Goal: Task Accomplishment & Management: Complete application form

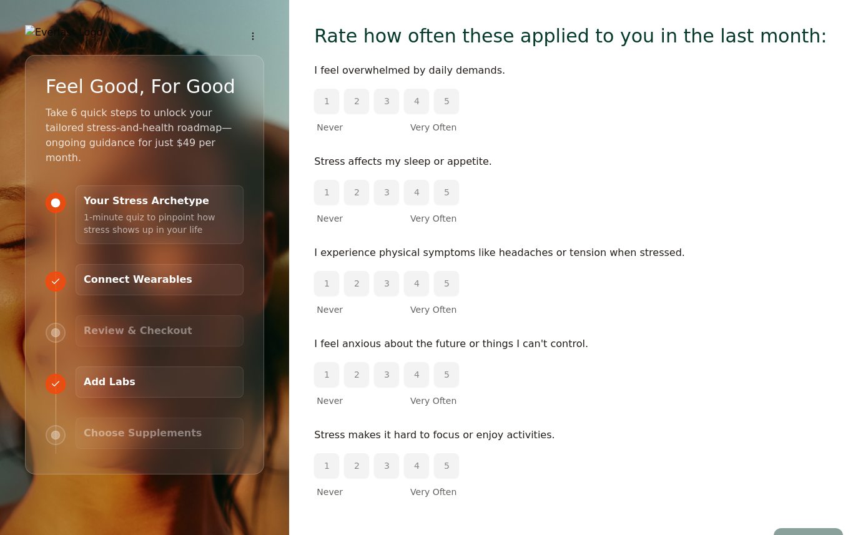
click at [589, 89] on div "I feel overwhelmed by daily demands. 1 2 3 4 5 Never Very Often" at bounding box center [578, 97] width 529 height 71
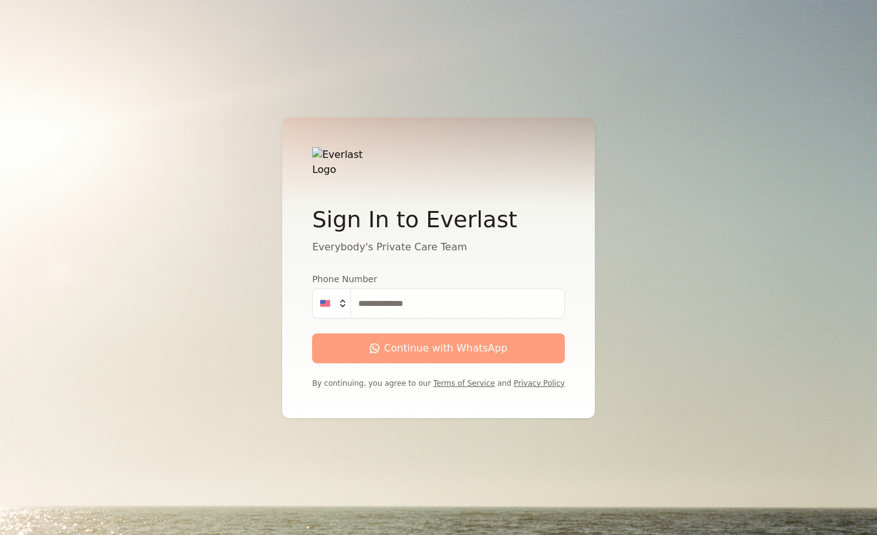
click at [409, 312] on input "Phone Number" at bounding box center [457, 303] width 215 height 30
type input "**********"
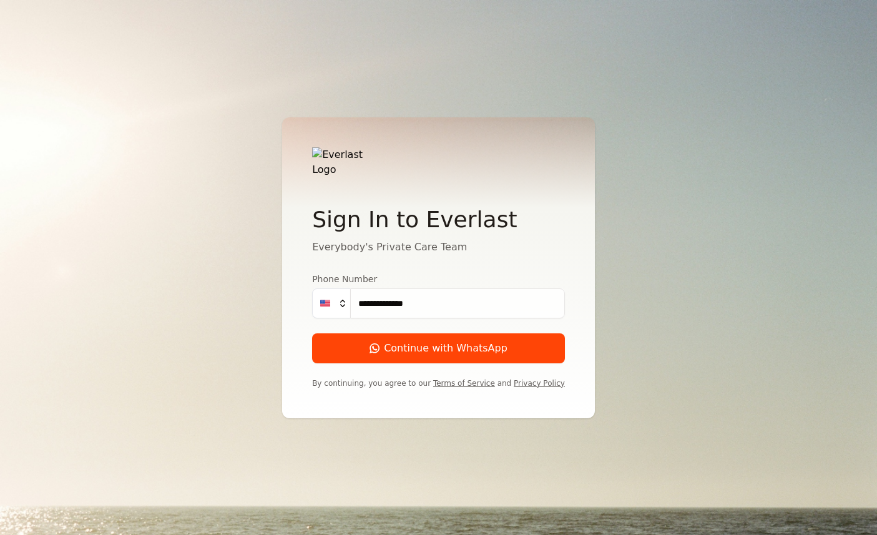
click at [424, 341] on div "Continue with WhatsApp" at bounding box center [439, 348] width 138 height 15
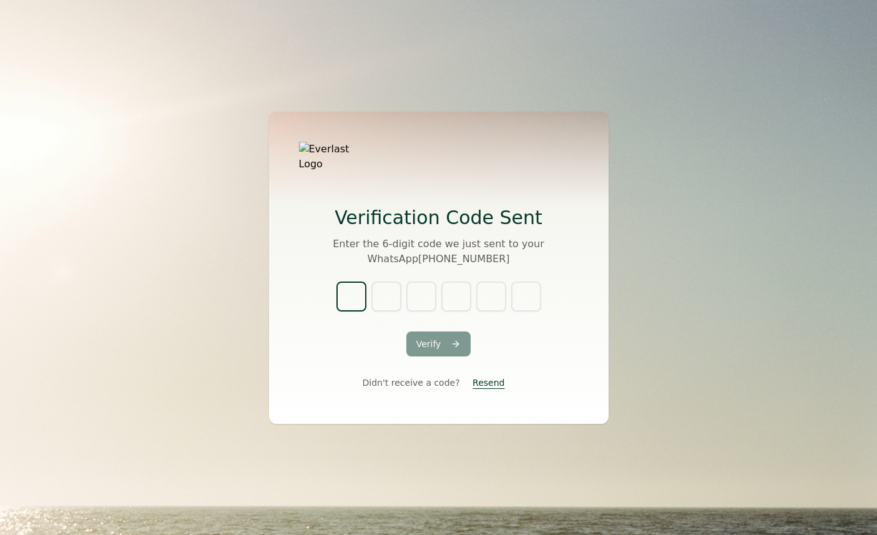
click at [353, 293] on input "text" at bounding box center [351, 297] width 30 height 30
type input "*"
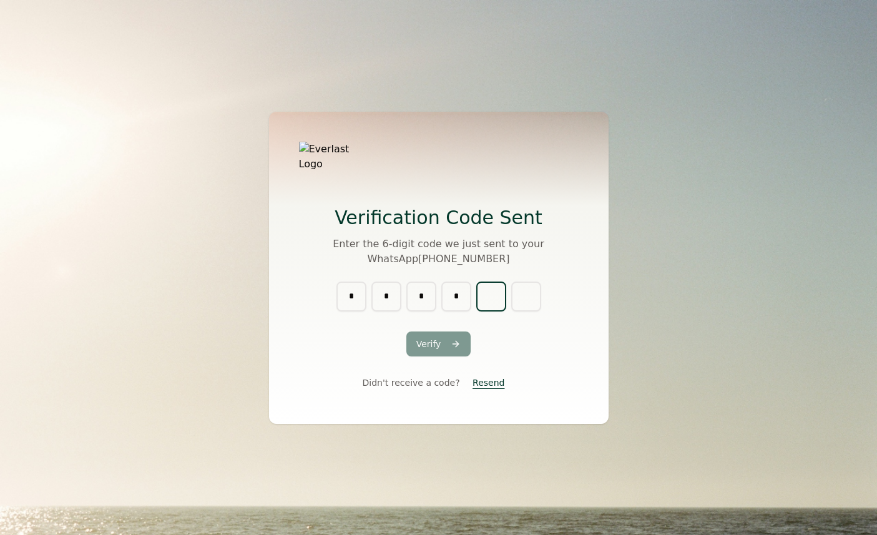
type input "*"
click at [420, 333] on button "Verify" at bounding box center [438, 343] width 65 height 25
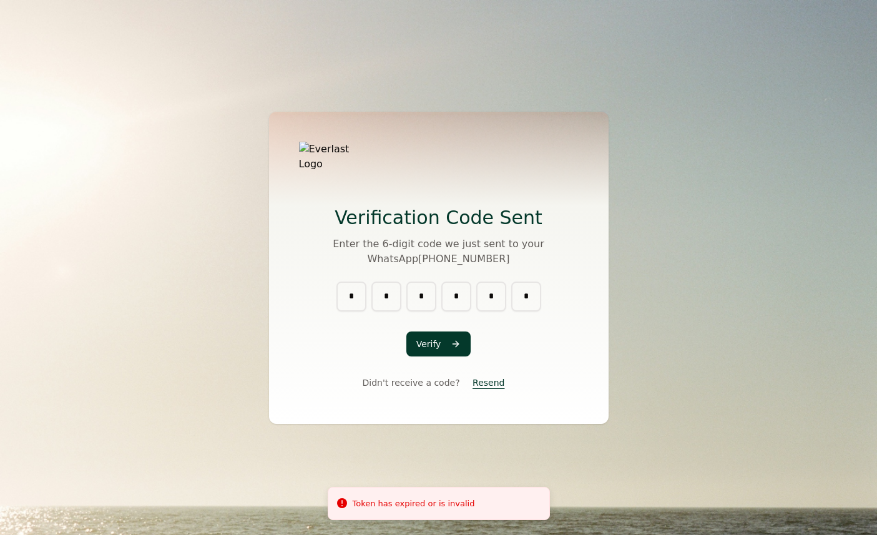
click at [461, 340] on button "Verify" at bounding box center [438, 343] width 65 height 25
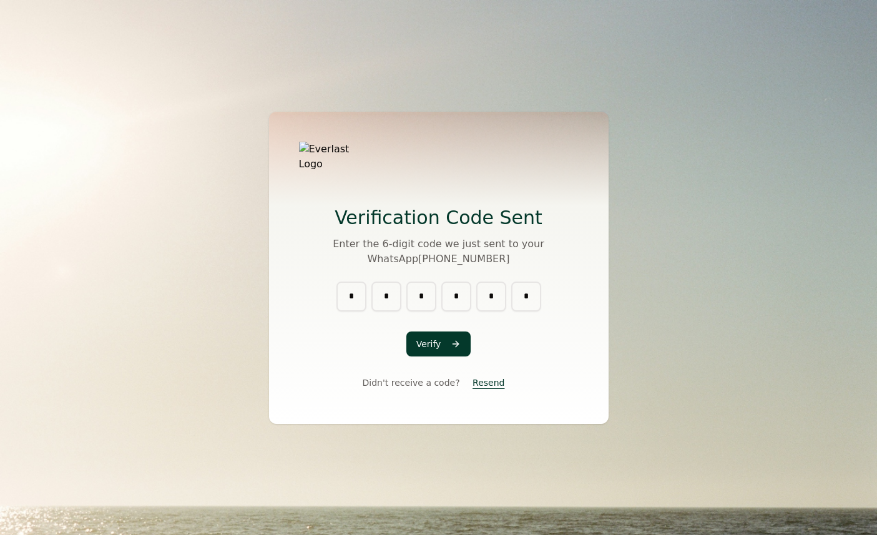
click at [481, 378] on button "Resend" at bounding box center [489, 382] width 52 height 22
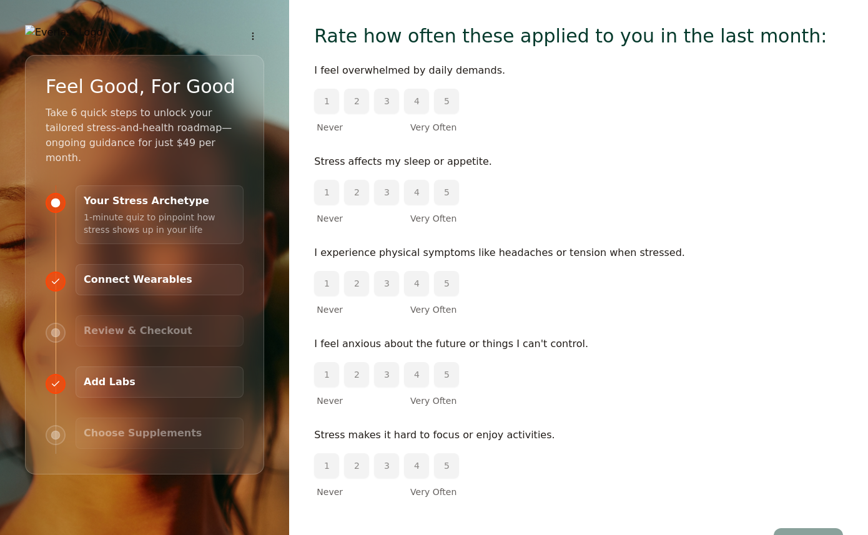
click at [357, 98] on button "2" at bounding box center [356, 101] width 25 height 25
click at [353, 192] on button "2" at bounding box center [356, 192] width 25 height 25
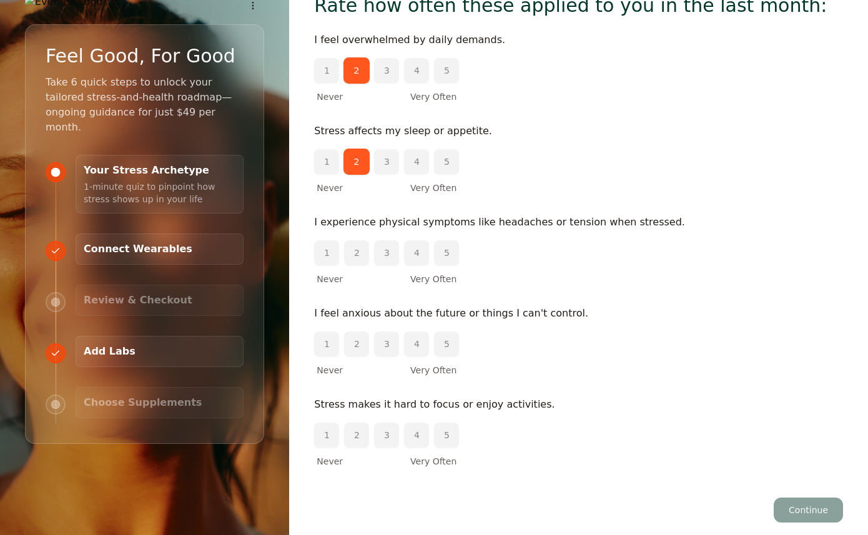
scroll to position [43, 0]
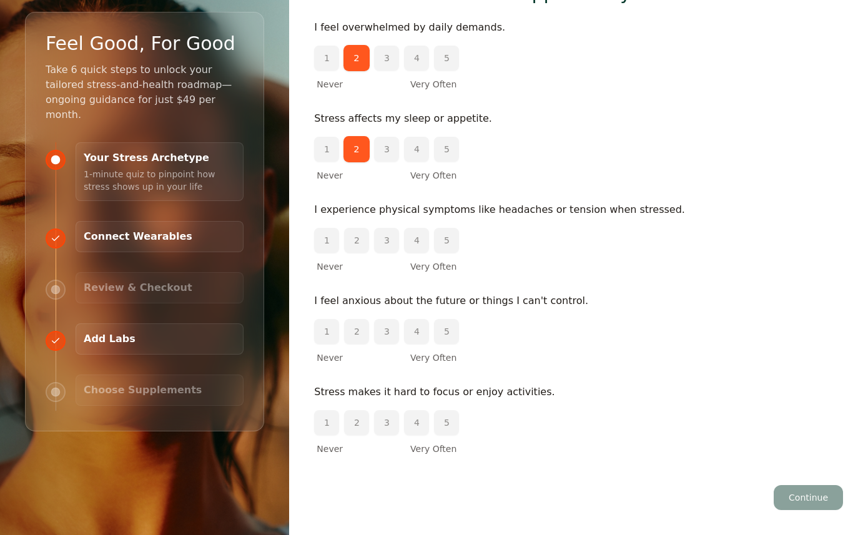
click at [333, 234] on button "1" at bounding box center [326, 240] width 25 height 25
drag, startPoint x: 331, startPoint y: 329, endPoint x: 341, endPoint y: 352, distance: 25.2
click at [331, 329] on button "1" at bounding box center [326, 331] width 25 height 25
drag, startPoint x: 357, startPoint y: 422, endPoint x: 370, endPoint y: 411, distance: 16.8
click at [357, 422] on button "2" at bounding box center [356, 422] width 25 height 25
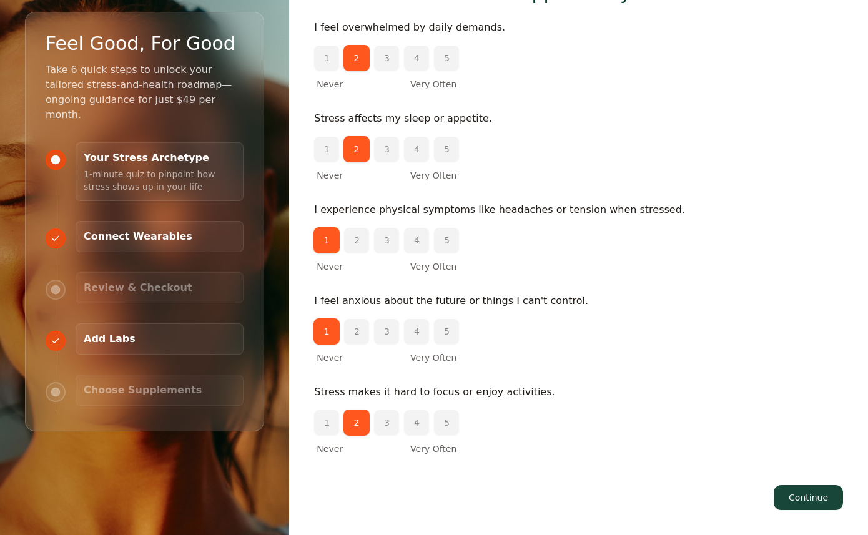
click at [813, 501] on button "Continue" at bounding box center [807, 497] width 69 height 25
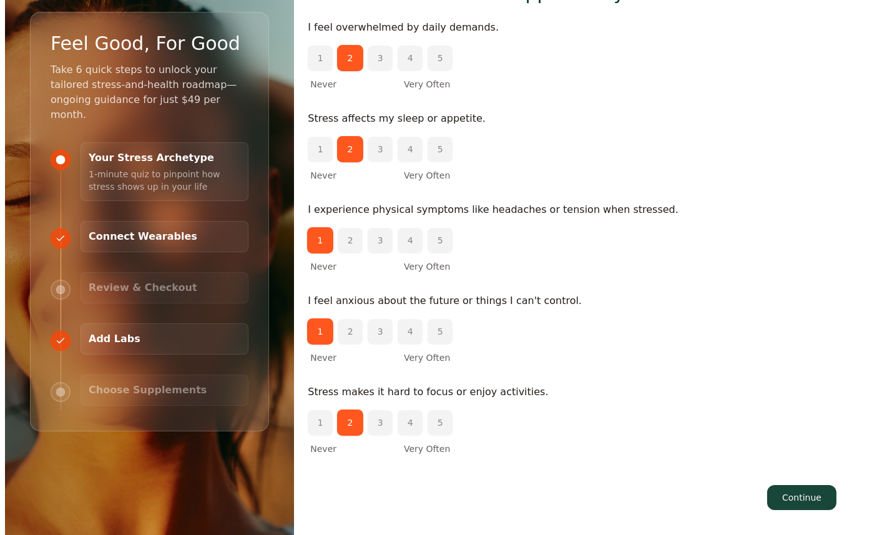
scroll to position [0, 0]
